Goal: Information Seeking & Learning: Check status

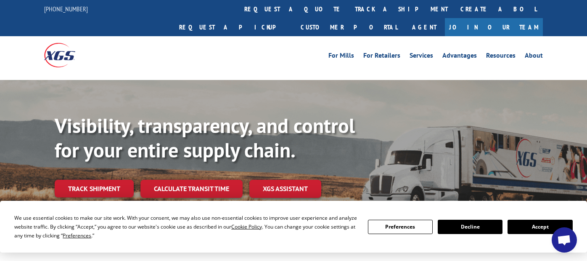
click at [349, 9] on link "track a shipment" at bounding box center [402, 9] width 106 height 18
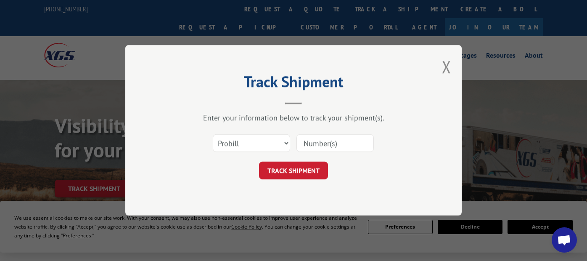
click at [319, 147] on input at bounding box center [334, 144] width 77 height 18
paste input "17601297"
type input "17601297"
click at [283, 164] on button "TRACK SHIPMENT" at bounding box center [293, 171] width 69 height 18
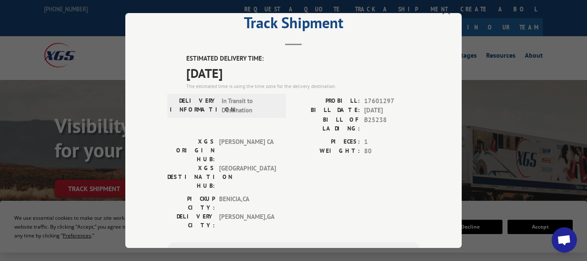
scroll to position [1, 0]
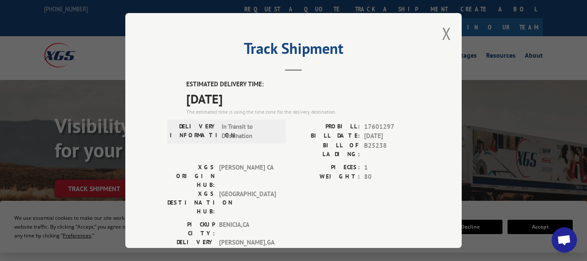
drag, startPoint x: 183, startPoint y: 102, endPoint x: 313, endPoint y: 103, distance: 130.4
click at [313, 103] on div "ESTIMATED DELIVERY TIME: [DATE] The estimated time is using the time zone for t…" at bounding box center [293, 230] width 252 height 302
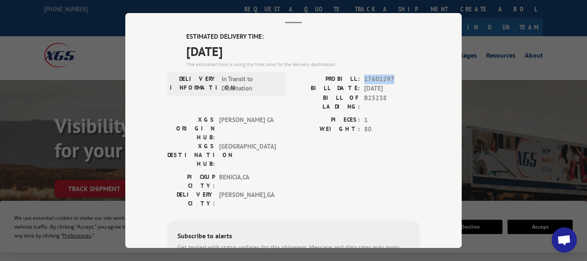
drag, startPoint x: 393, startPoint y: 81, endPoint x: 362, endPoint y: 78, distance: 31.6
click at [364, 78] on span "17601297" at bounding box center [392, 79] width 56 height 10
copy span "17601297"
